Goal: Task Accomplishment & Management: Manage account settings

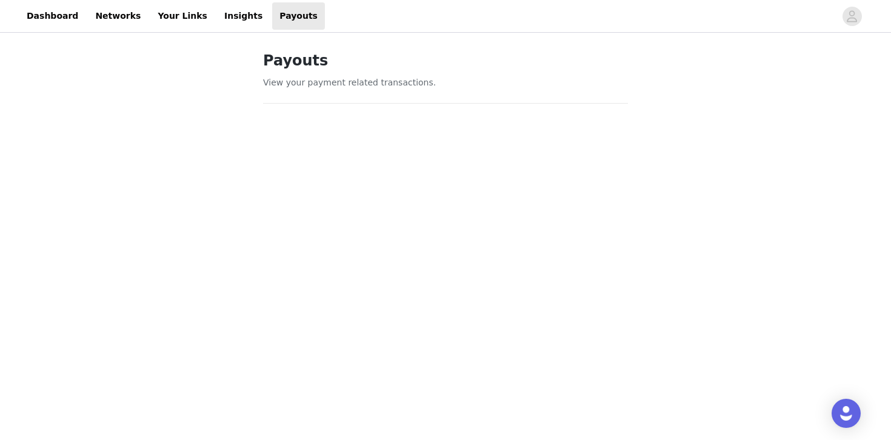
scroll to position [679, 0]
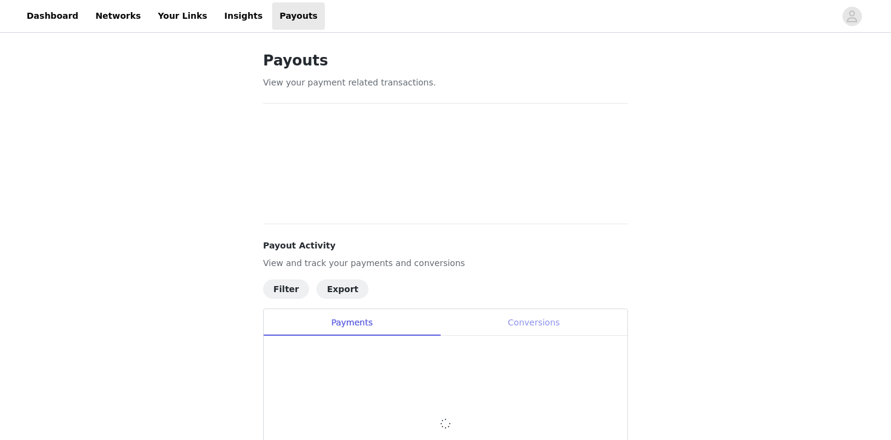
click at [538, 329] on div "Conversions" at bounding box center [533, 322] width 187 height 27
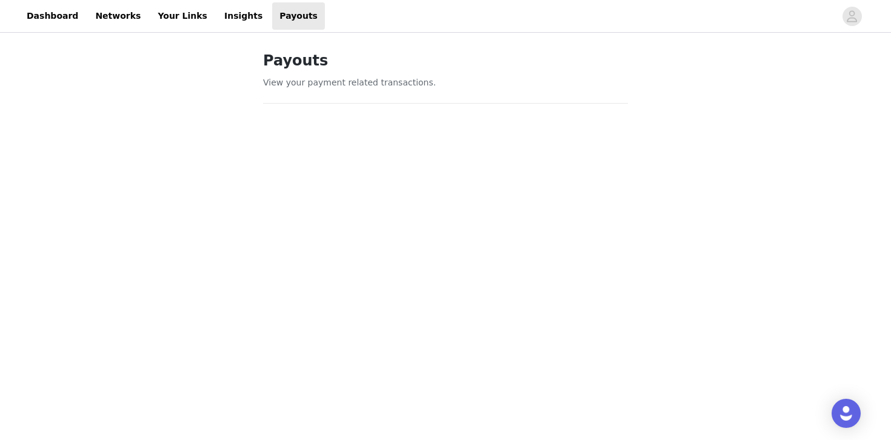
click at [55, 12] on link "Dashboard" at bounding box center [52, 15] width 66 height 27
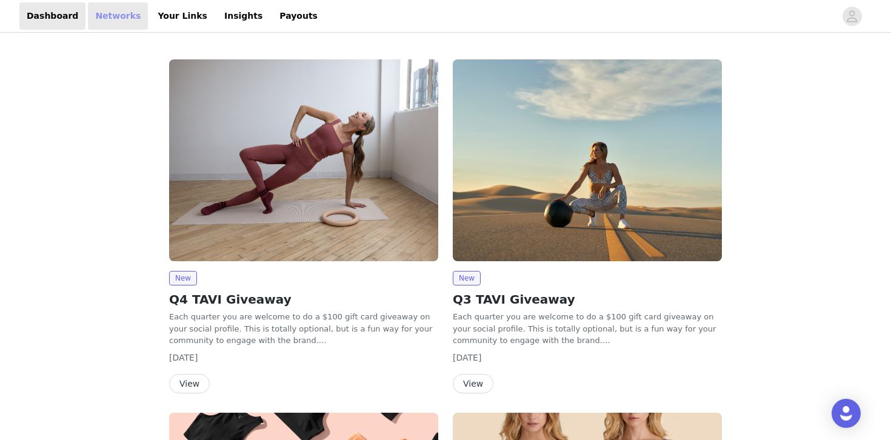
click at [117, 17] on link "Networks" at bounding box center [118, 15] width 60 height 27
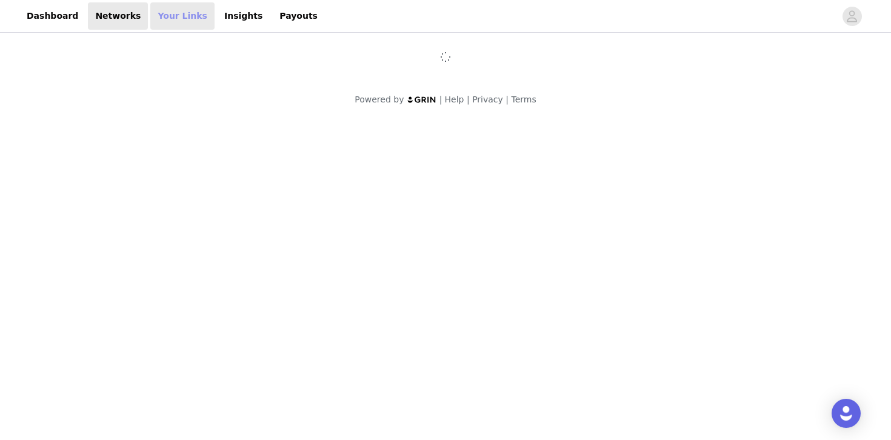
click at [179, 18] on link "Your Links" at bounding box center [182, 15] width 64 height 27
select select "12"
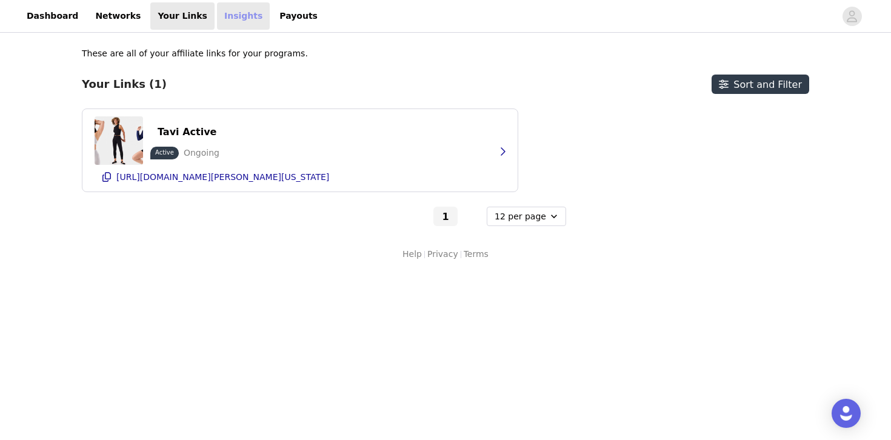
click at [222, 19] on link "Insights" at bounding box center [243, 15] width 53 height 27
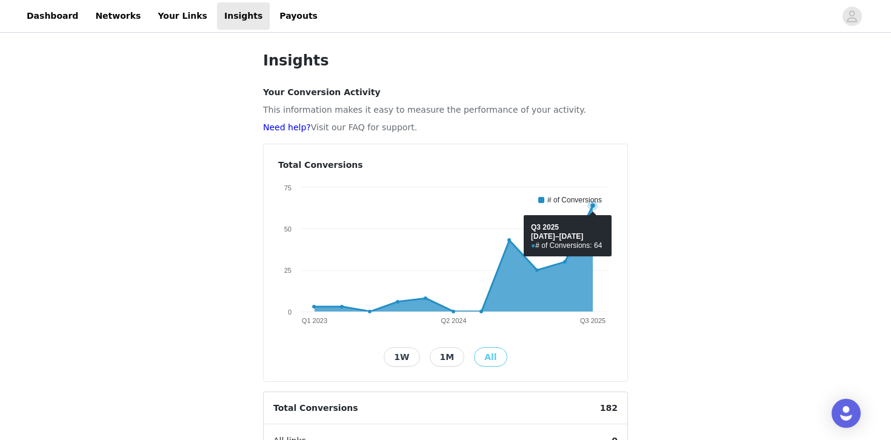
click at [739, 257] on div "Insights Your Conversion Activity This information makes it easy to measure the…" at bounding box center [445, 399] width 891 height 729
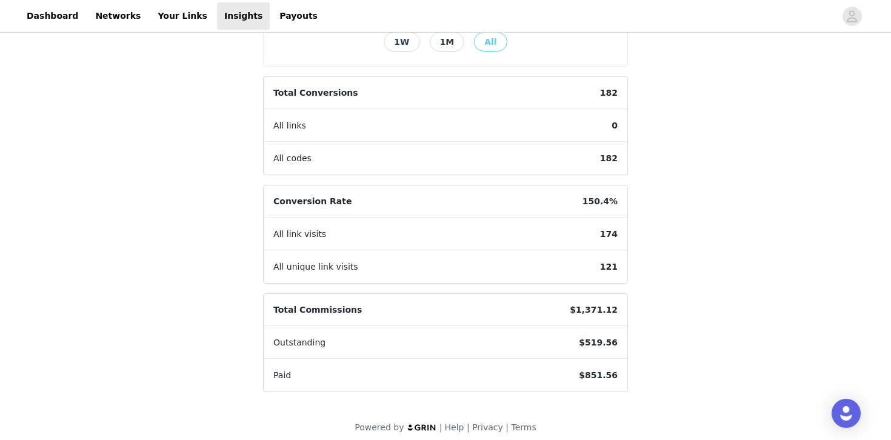
scroll to position [324, 0]
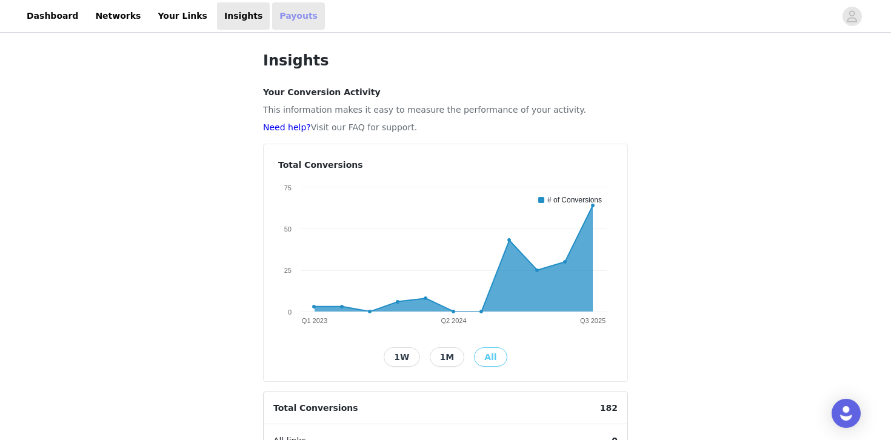
click at [276, 18] on link "Payouts" at bounding box center [298, 15] width 53 height 27
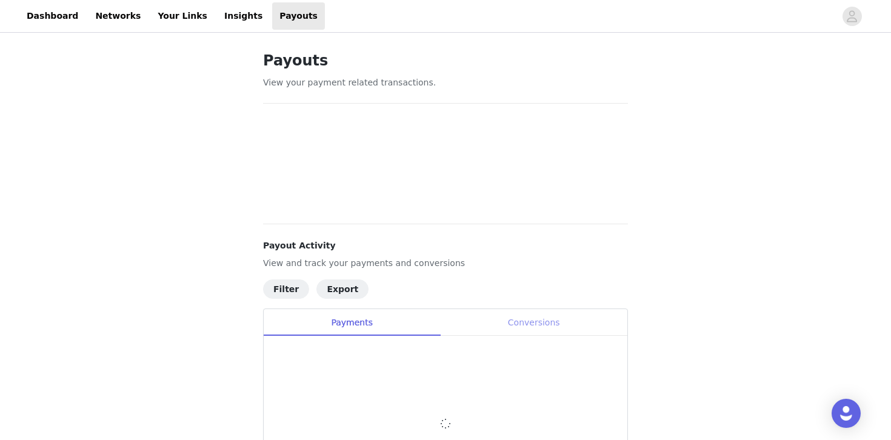
click at [544, 318] on div "Conversions" at bounding box center [533, 322] width 187 height 27
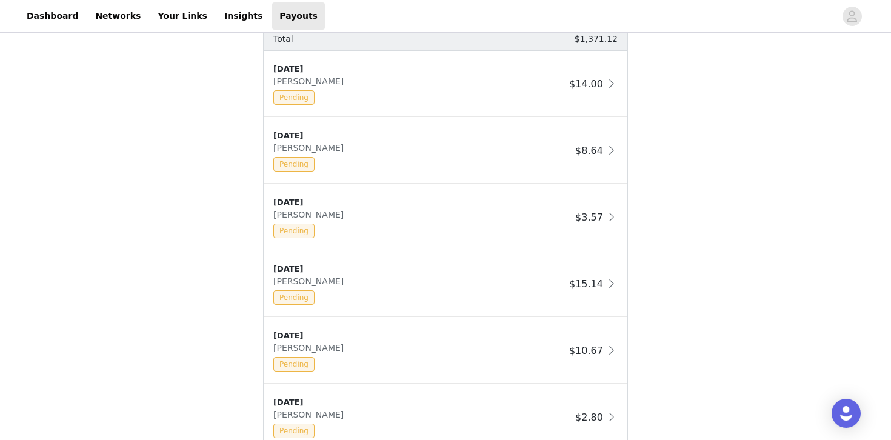
scroll to position [752, 0]
